Goal: Task Accomplishment & Management: Use online tool/utility

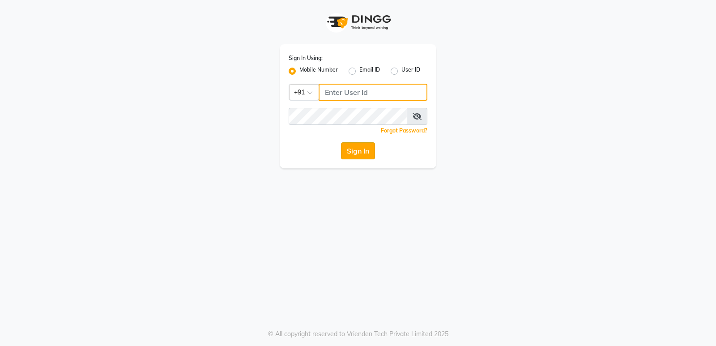
type input "9206566566"
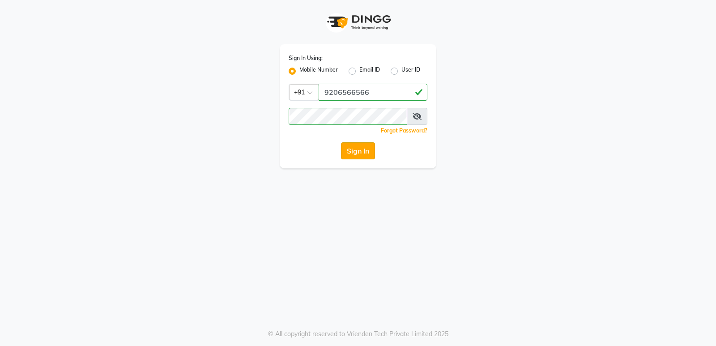
click at [359, 155] on button "Sign In" at bounding box center [358, 150] width 34 height 17
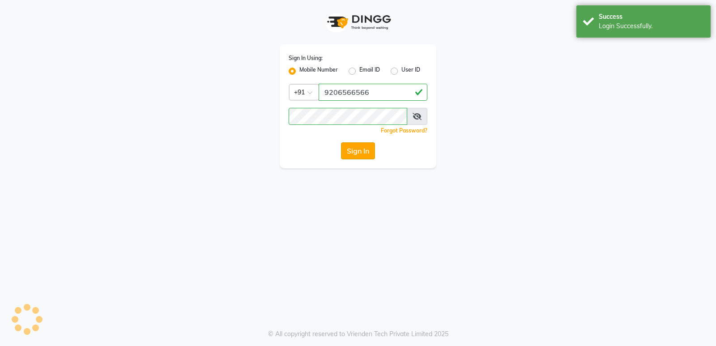
select select "service"
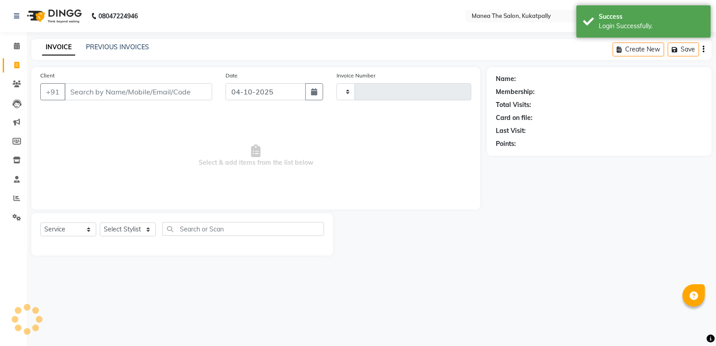
select select "en"
select select "5471"
type input "0211"
